Goal: Information Seeking & Learning: Find contact information

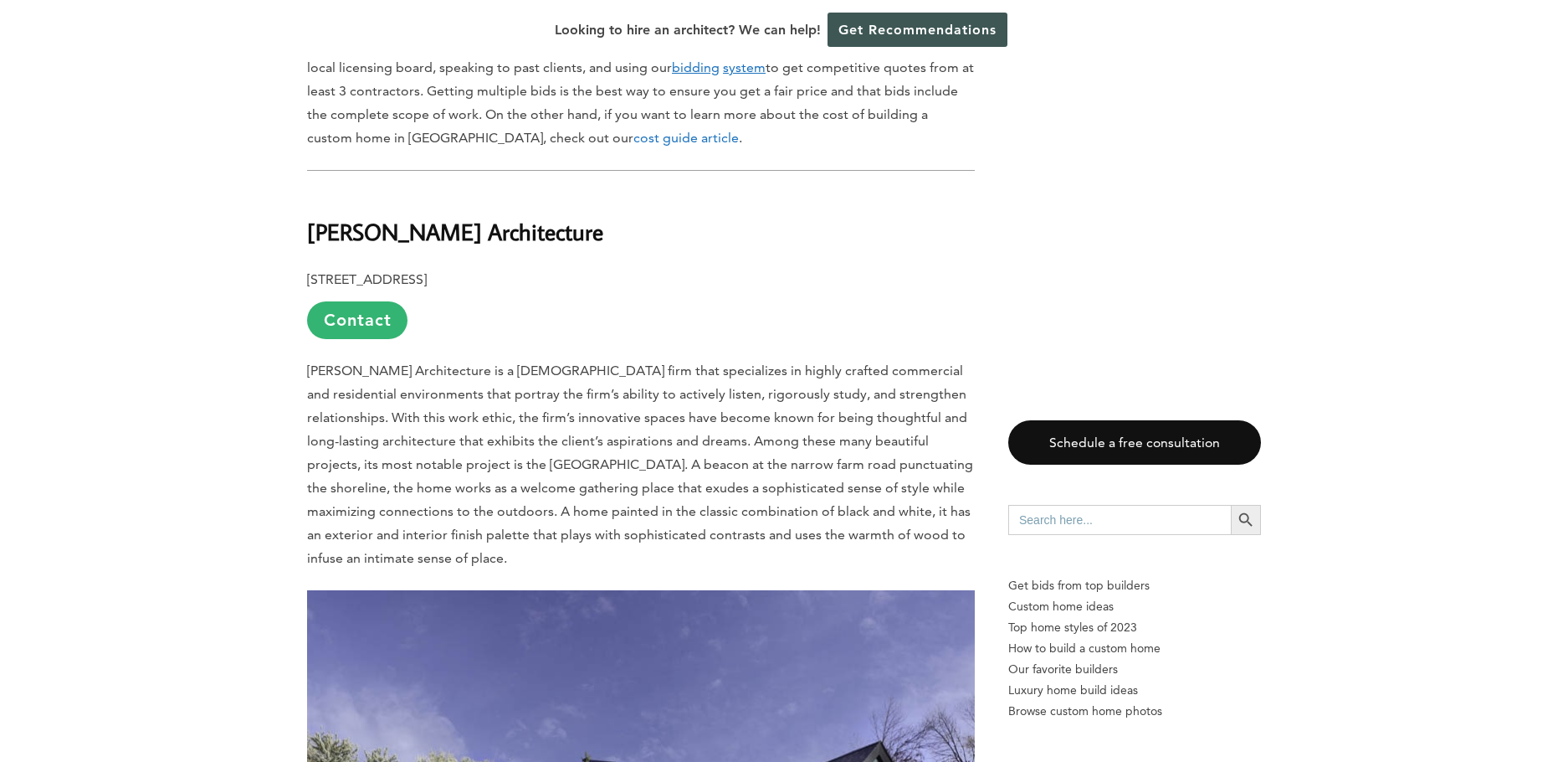
scroll to position [1088, 0]
click at [365, 302] on link "Contact" at bounding box center [357, 321] width 101 height 38
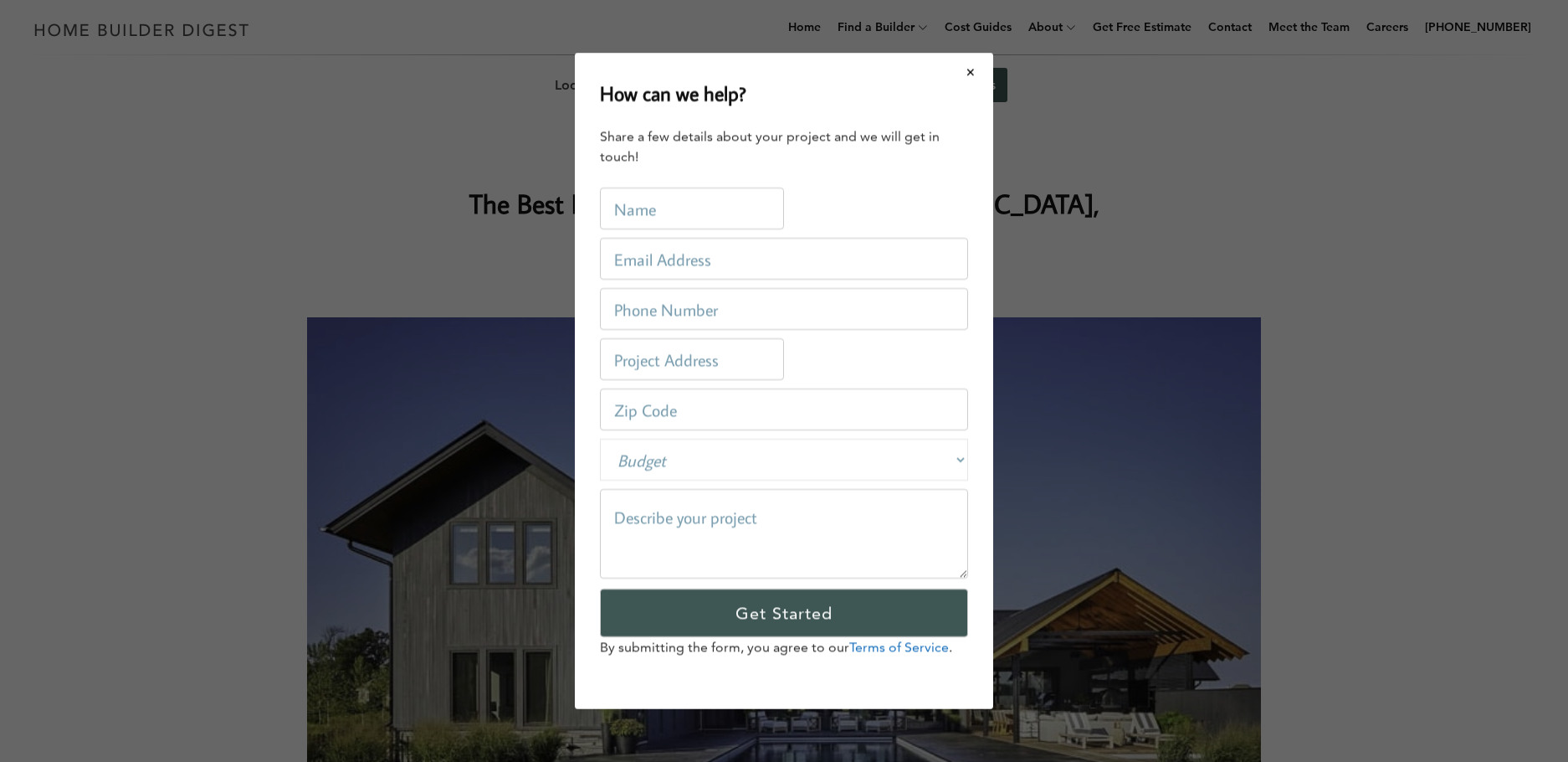
scroll to position [0, 0]
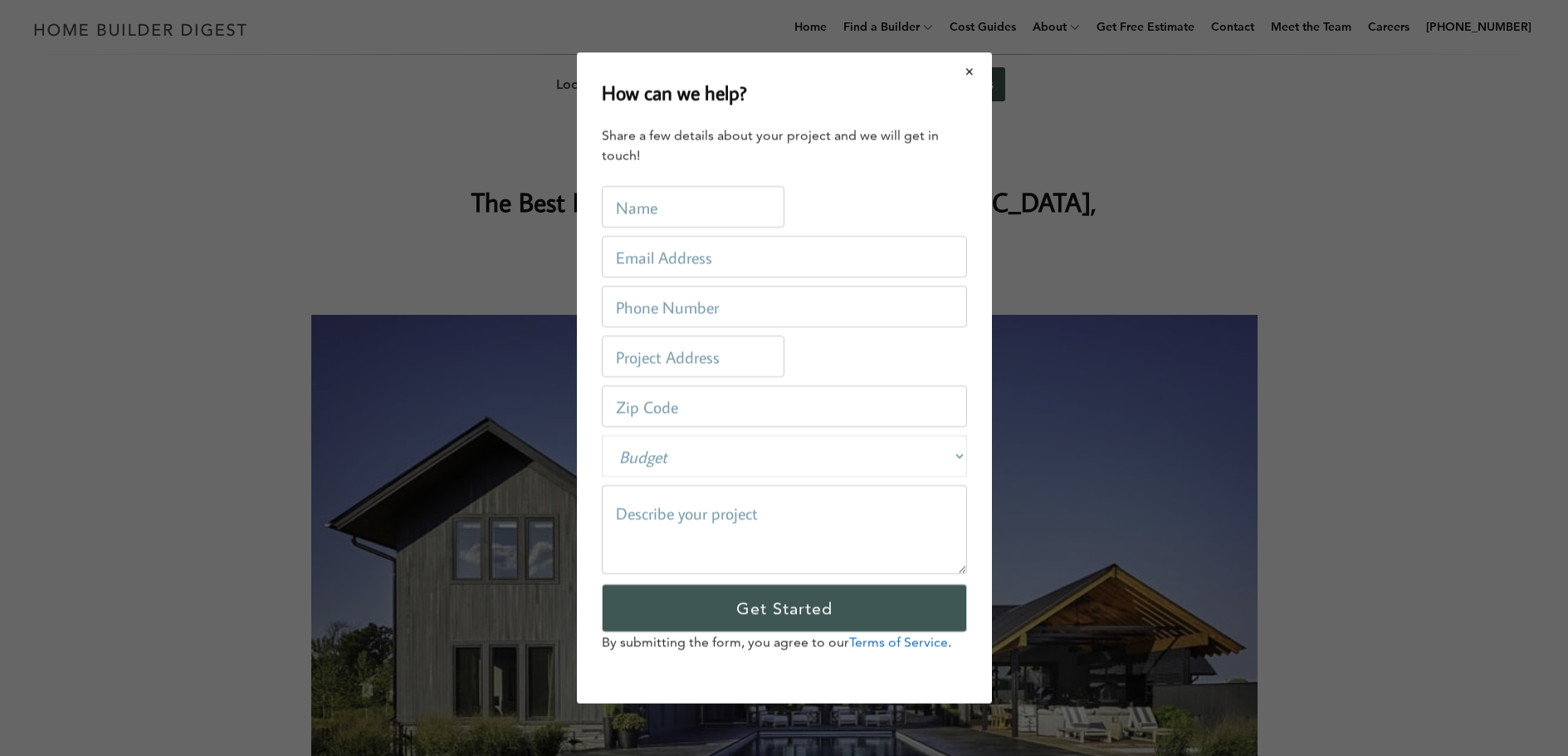
click at [968, 71] on button "Close modal" at bounding box center [970, 71] width 44 height 35
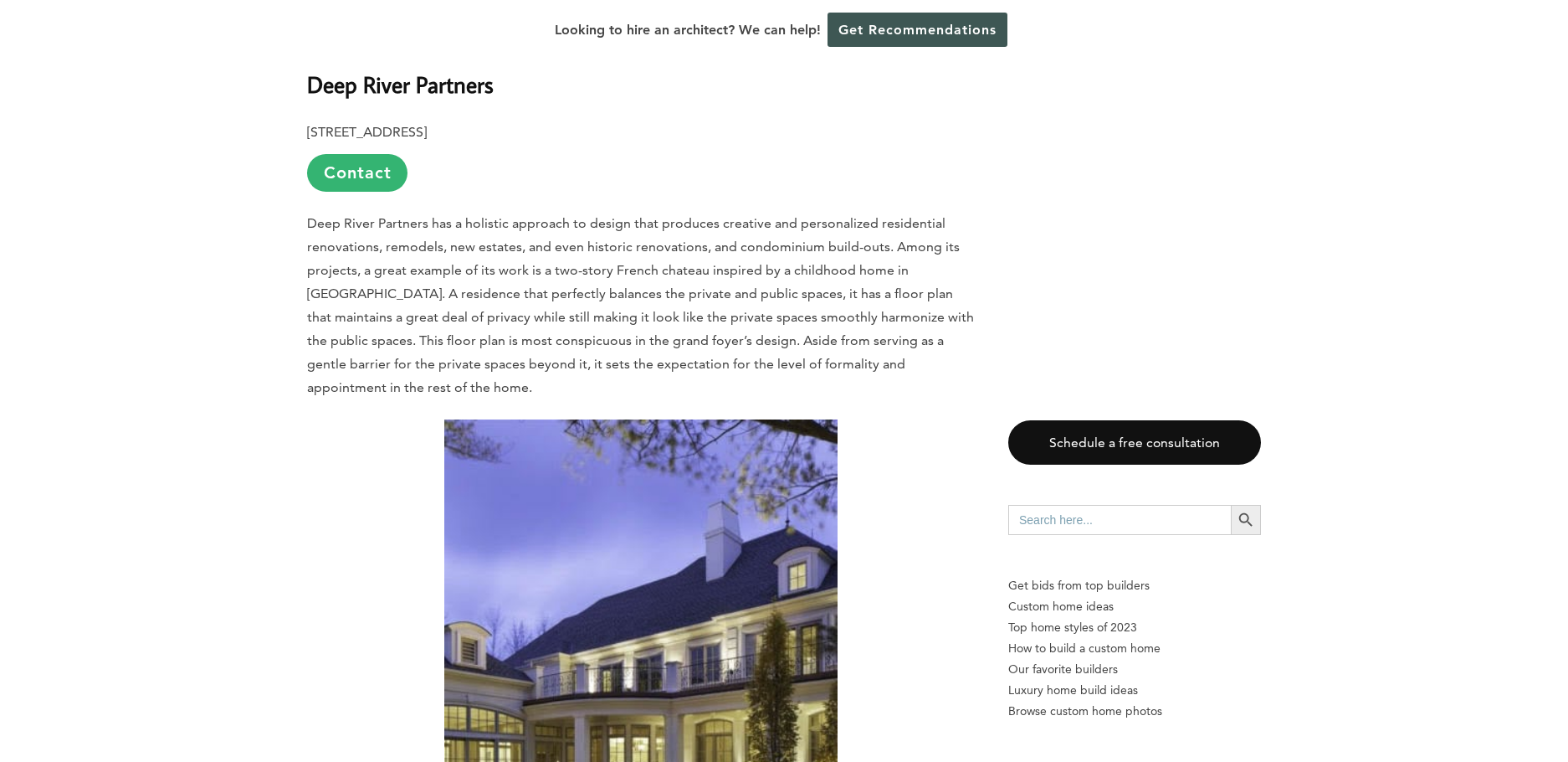
scroll to position [2427, 0]
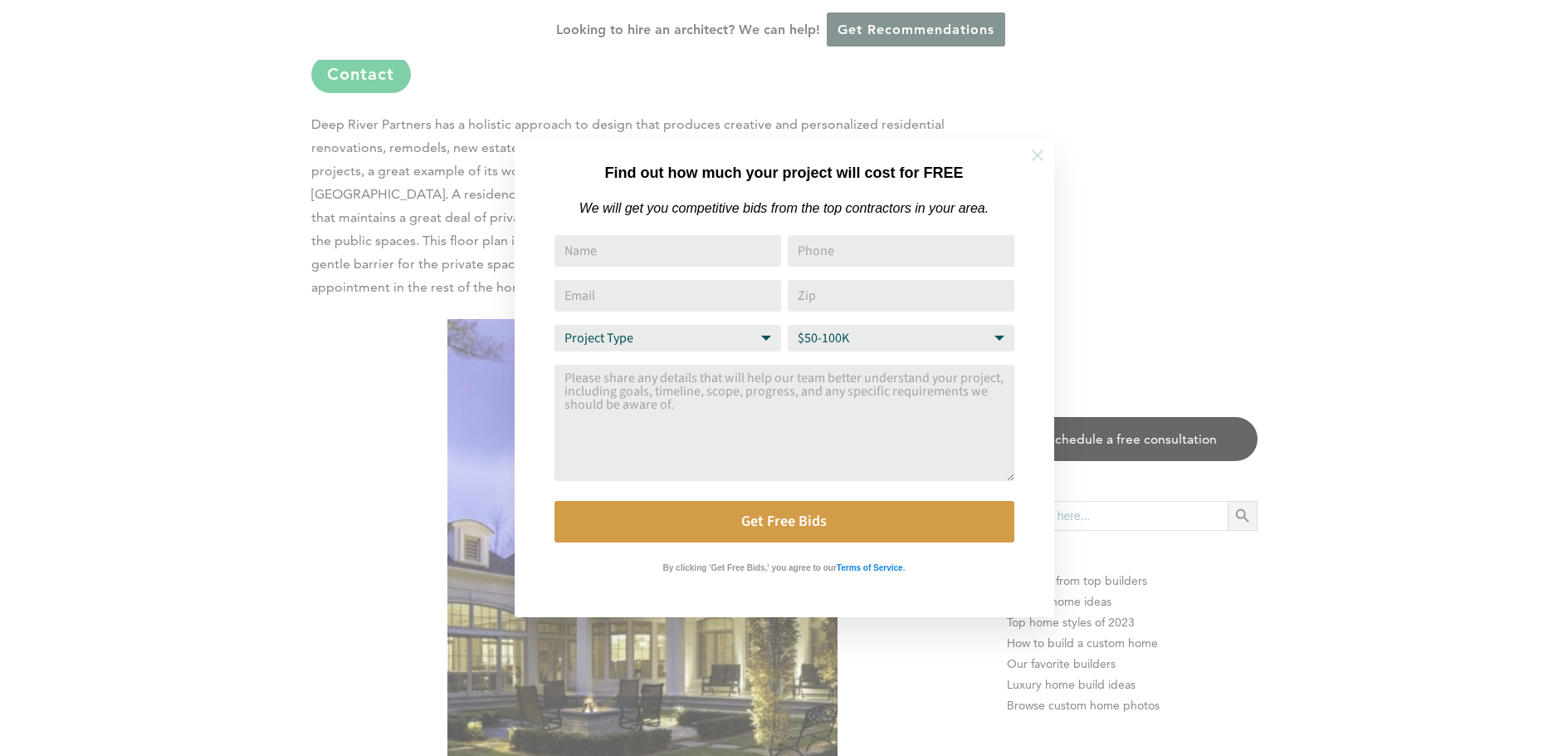
click at [1043, 157] on icon at bounding box center [1038, 155] width 18 height 18
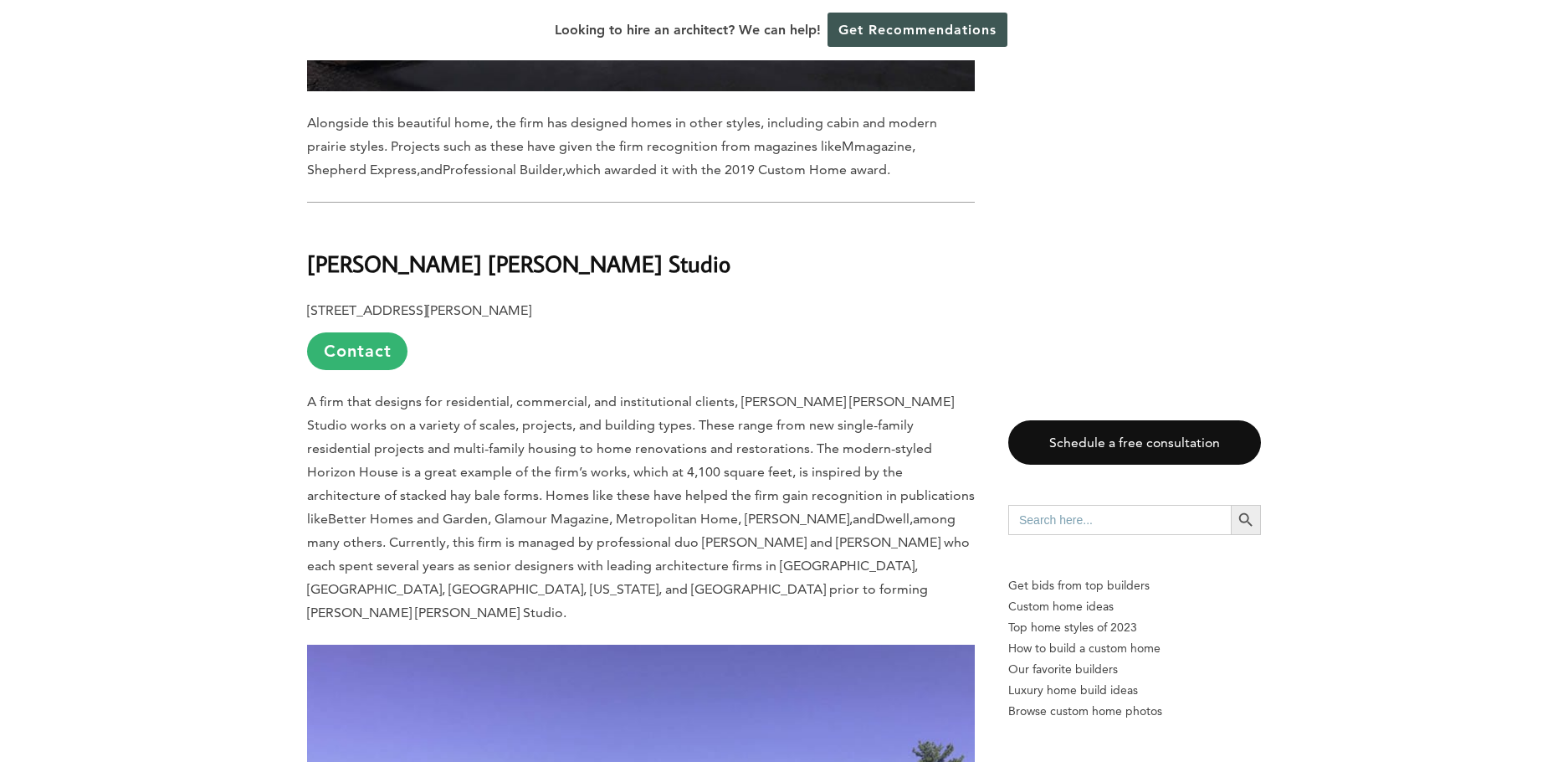
scroll to position [8118, 0]
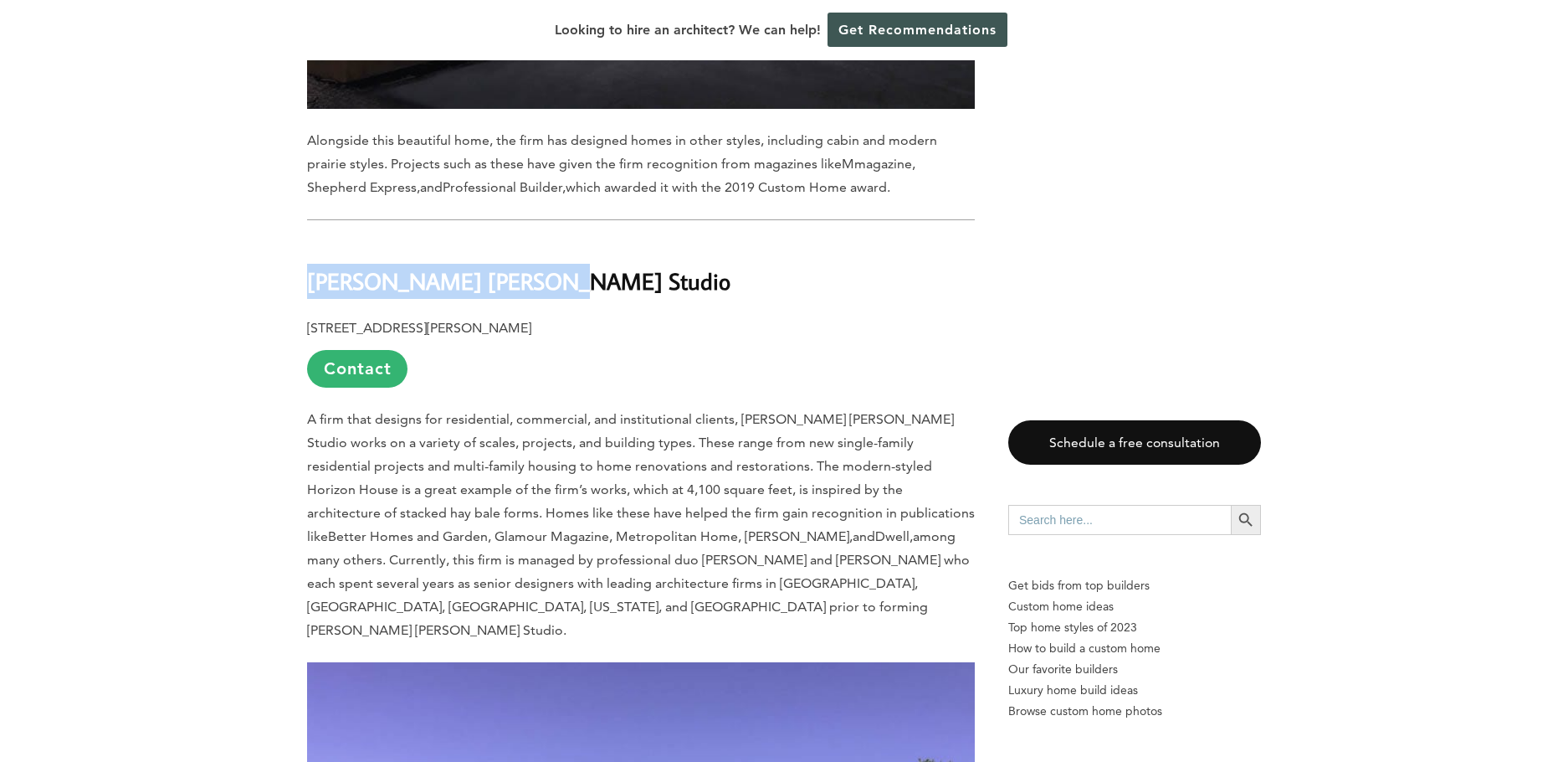
drag, startPoint x: 513, startPoint y: 149, endPoint x: 302, endPoint y: 148, distance: 211.0
copy b "[PERSON_NAME] [PERSON_NAME] Studio"
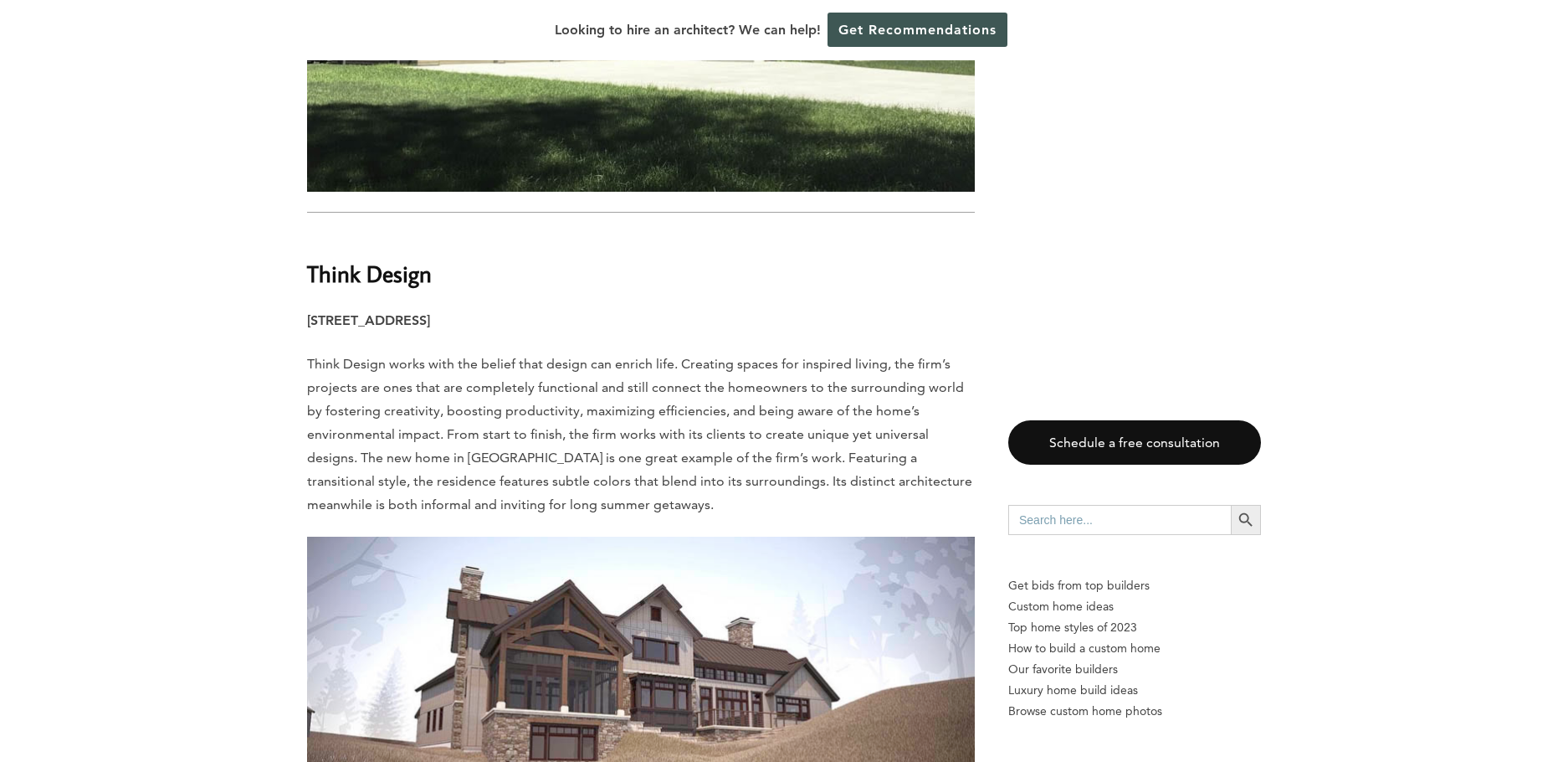
scroll to position [9039, 0]
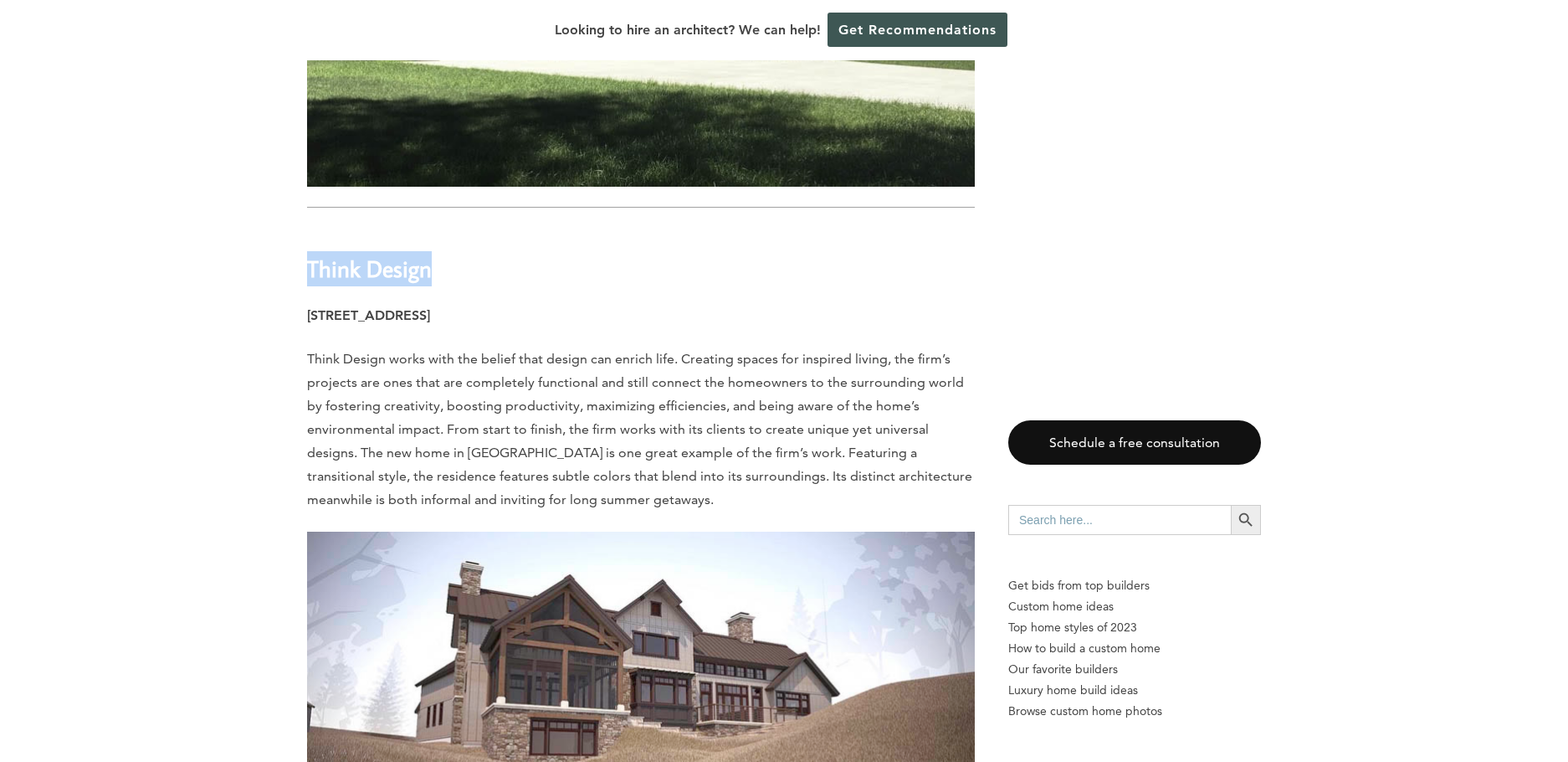
drag, startPoint x: 308, startPoint y: 113, endPoint x: 428, endPoint y: 120, distance: 120.2
click at [428, 254] on strong "Think Design" at bounding box center [369, 269] width 125 height 30
copy strong "Think Design"
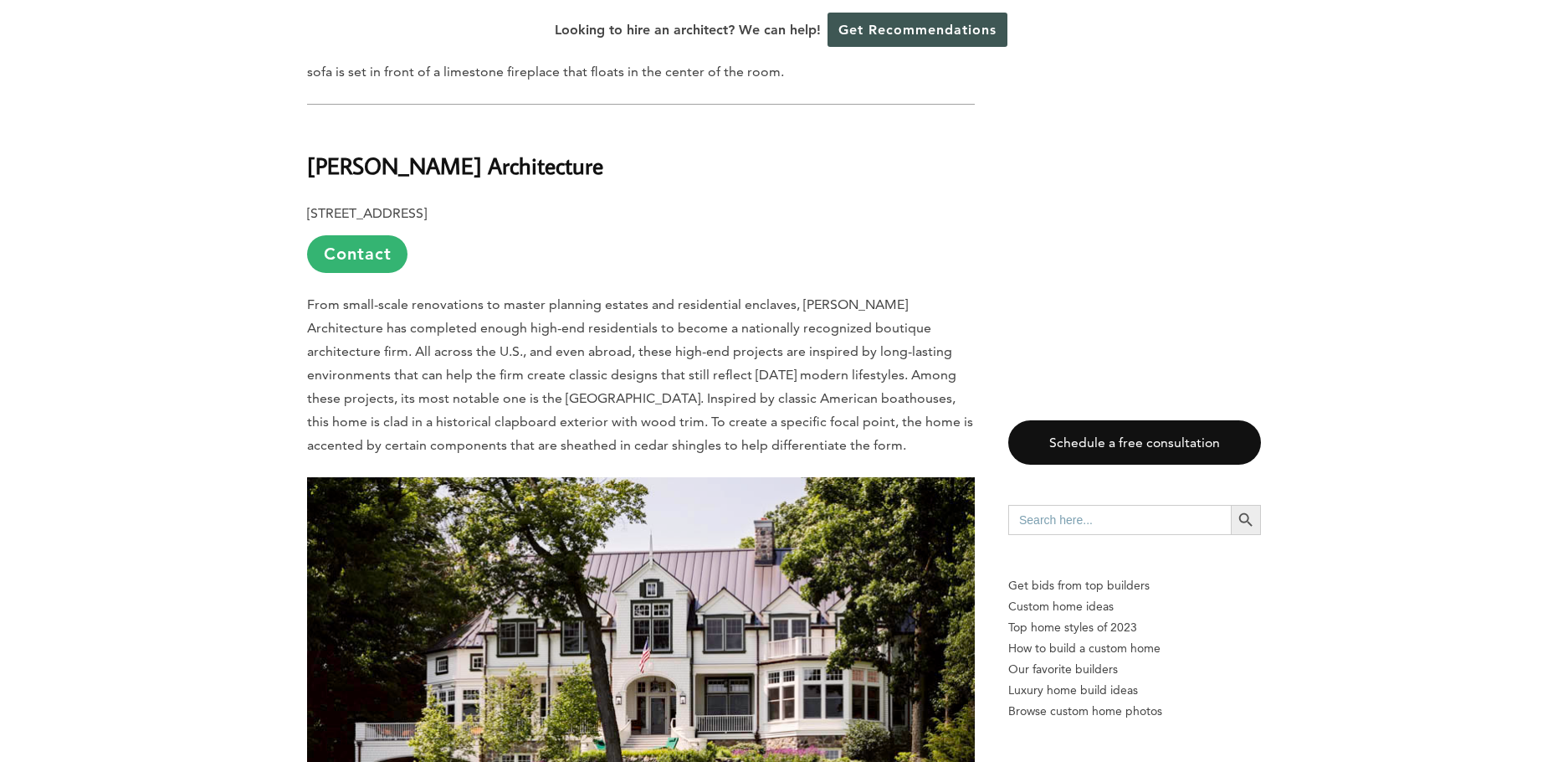
scroll to position [10629, 0]
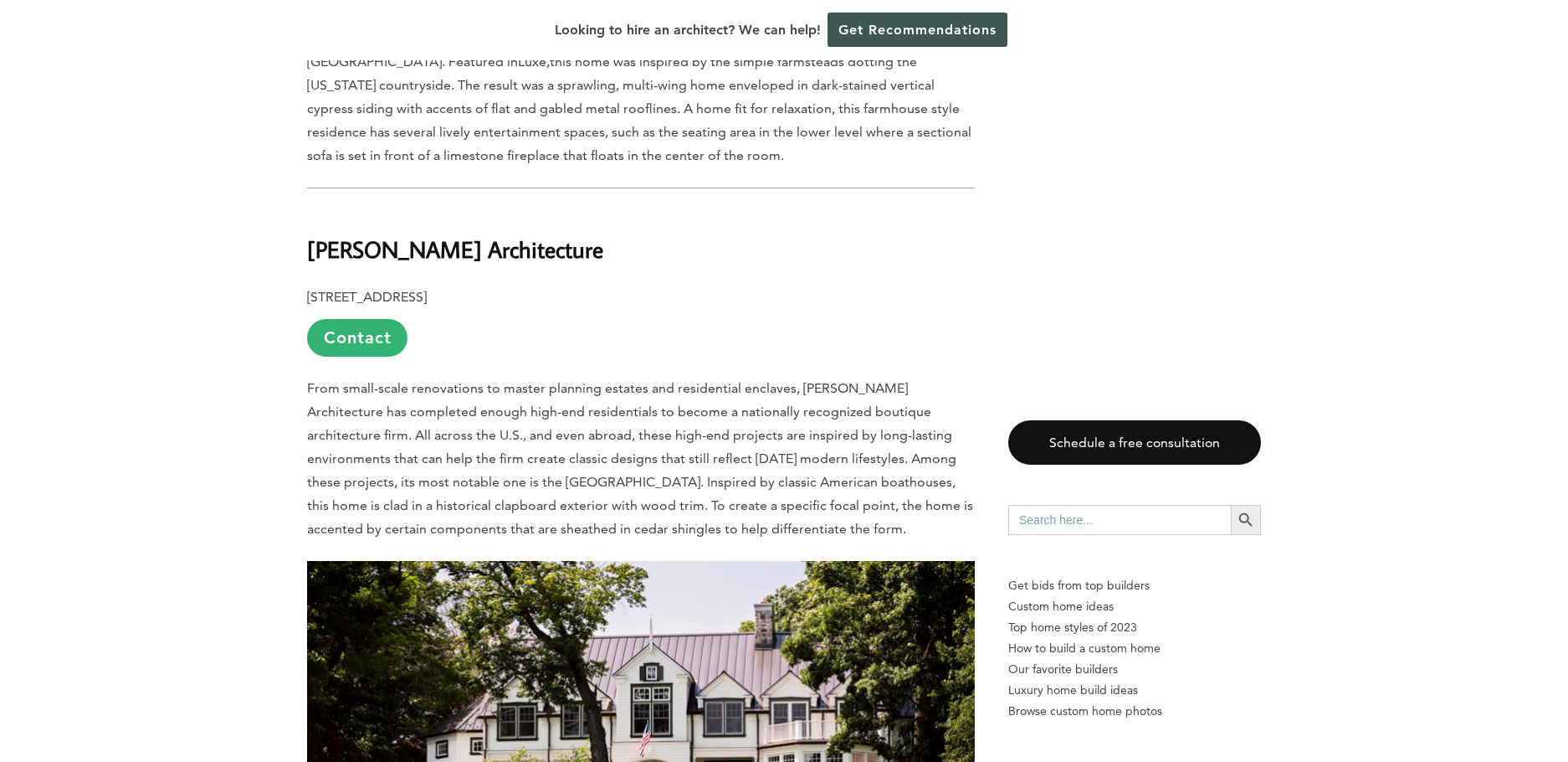
drag, startPoint x: 311, startPoint y: 93, endPoint x: 605, endPoint y: 104, distance: 294.2
click at [605, 209] on h2 "[PERSON_NAME] Architecture" at bounding box center [641, 237] width 668 height 58
copy b "[PERSON_NAME] Architecture"
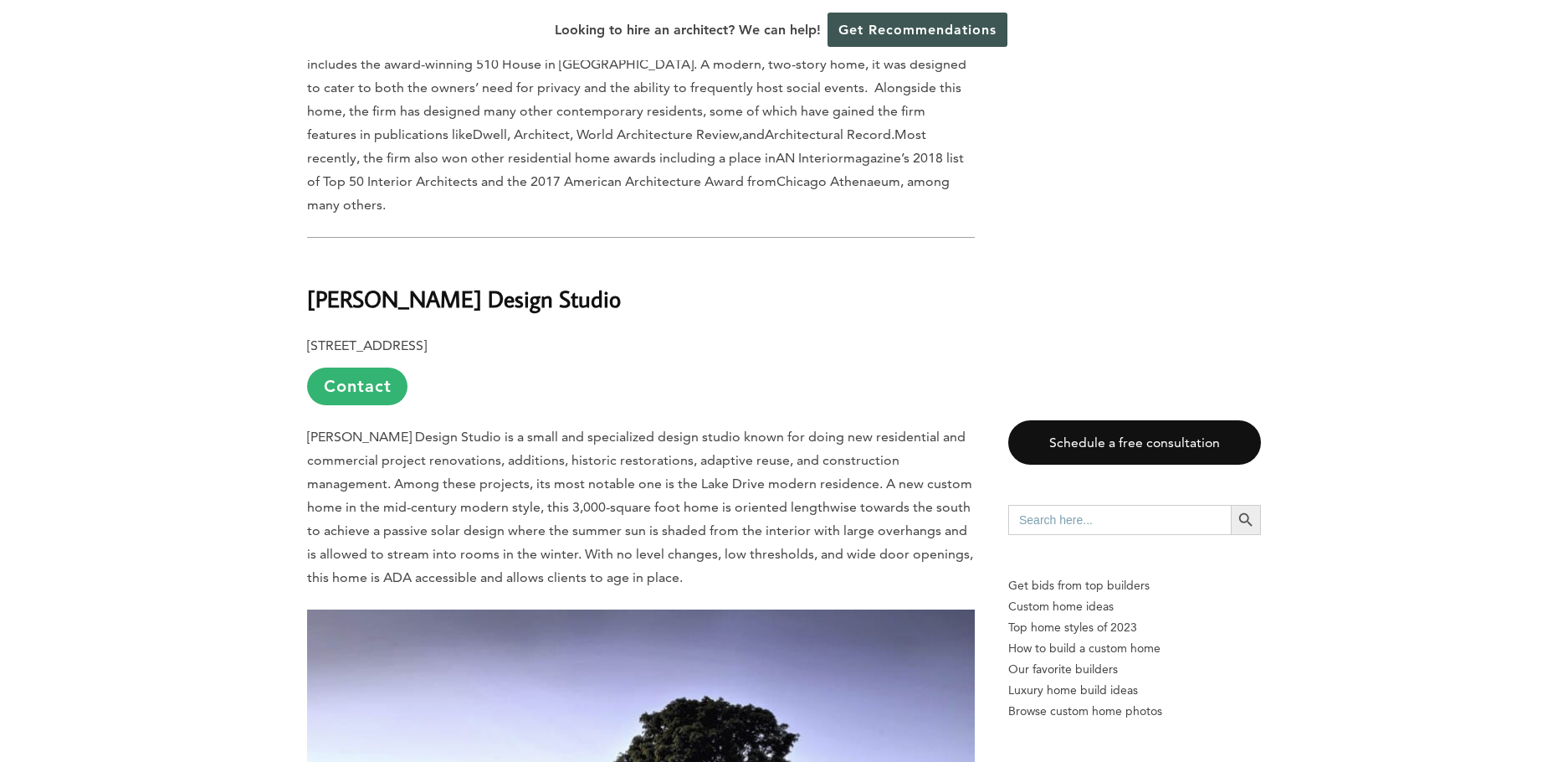
scroll to position [6922, 0]
